Goal: Task Accomplishment & Management: Complete application form

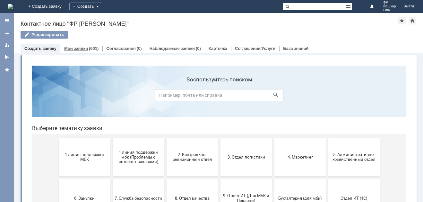
click at [76, 48] on link "Мои заявки" at bounding box center [76, 48] width 24 height 5
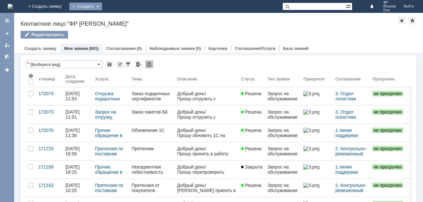
click at [102, 5] on div "Создать" at bounding box center [85, 7] width 33 height 8
click at [119, 16] on link "Заявка" at bounding box center [95, 19] width 49 height 8
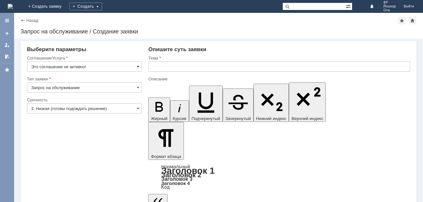
click at [138, 65] on span at bounding box center [138, 66] width 3 height 5
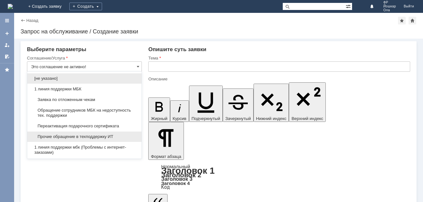
click at [95, 135] on span "Прочие обращение в техподдержку ИТ" at bounding box center [84, 136] width 107 height 5
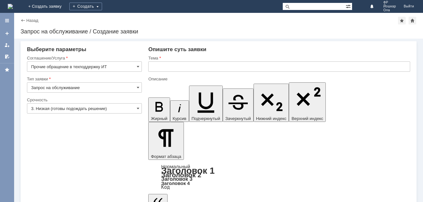
type input "Прочие обращение в техподдержку ИТ"
click at [137, 109] on span at bounding box center [138, 108] width 3 height 5
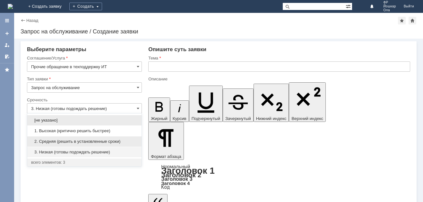
click at [80, 141] on span "2. Средняя (решить в установленные сроки)" at bounding box center [84, 141] width 107 height 5
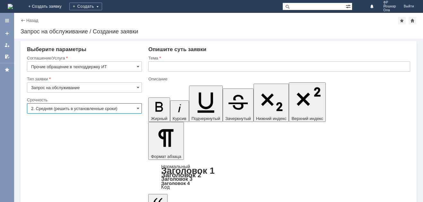
type input "2. Средняя (решить в установленные сроки)"
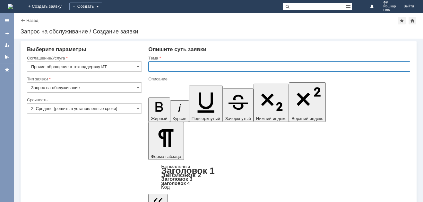
click at [165, 69] on input "text" at bounding box center [279, 66] width 262 height 10
click at [183, 65] on input "Завести сек" at bounding box center [279, 66] width 262 height 10
type input "Завести себестоимость"
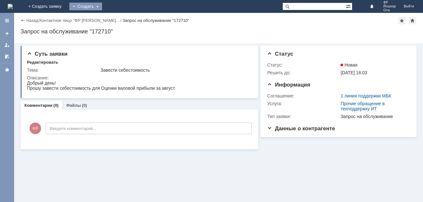
click at [102, 7] on div "Создать" at bounding box center [85, 7] width 33 height 8
click at [102, 5] on div "Создать" at bounding box center [85, 7] width 33 height 8
click at [119, 18] on link "Заявка" at bounding box center [95, 19] width 49 height 8
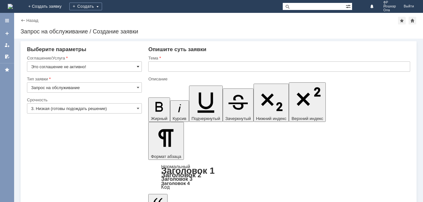
click at [138, 65] on span at bounding box center [138, 66] width 3 height 5
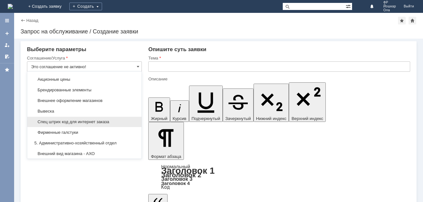
scroll to position [417, 0]
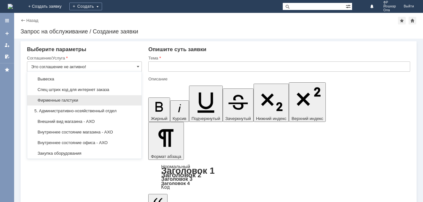
click at [118, 103] on span "Фирменные галстуки" at bounding box center [84, 100] width 107 height 5
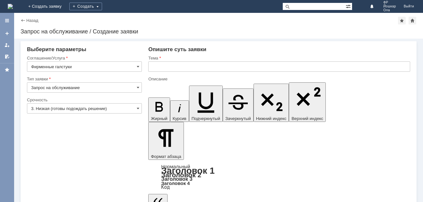
type input "Фирменные галстуки"
click at [138, 108] on span at bounding box center [138, 108] width 3 height 5
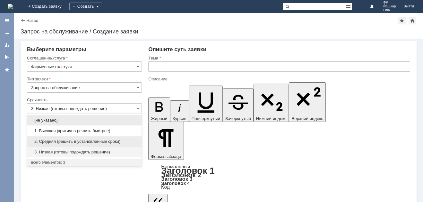
click at [84, 137] on div "2. Средняя (решить в установленные сроки)" at bounding box center [84, 141] width 114 height 10
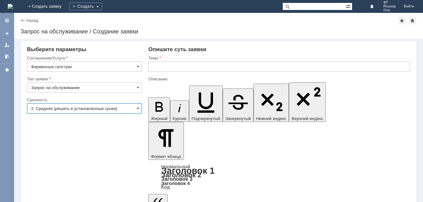
type input "2. Средняя (решить в установленные сроки)"
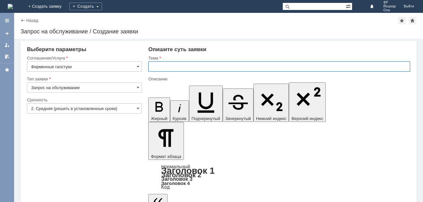
click at [166, 66] on input "text" at bounding box center [279, 66] width 262 height 10
type input "Заказ фирменных галстуков"
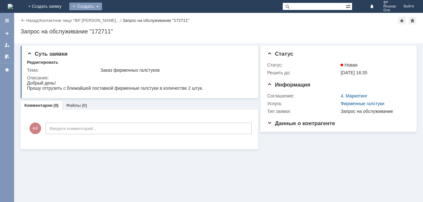
click at [102, 4] on div "Создать" at bounding box center [85, 7] width 33 height 8
click at [119, 17] on link "Заявка" at bounding box center [95, 19] width 49 height 8
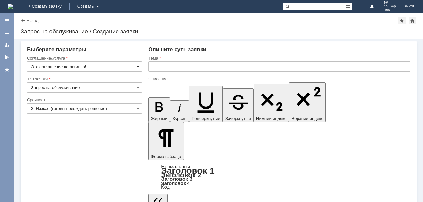
click at [138, 65] on span at bounding box center [138, 66] width 3 height 5
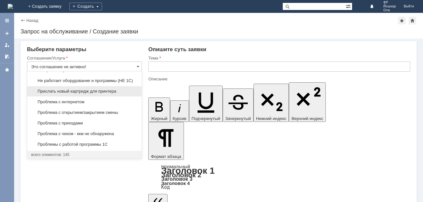
scroll to position [1650, 0]
